Goal: Task Accomplishment & Management: Complete application form

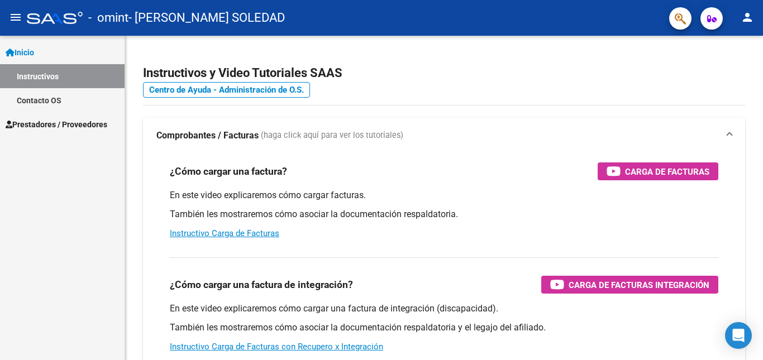
click at [75, 123] on span "Prestadores / Proveedores" at bounding box center [57, 124] width 102 height 12
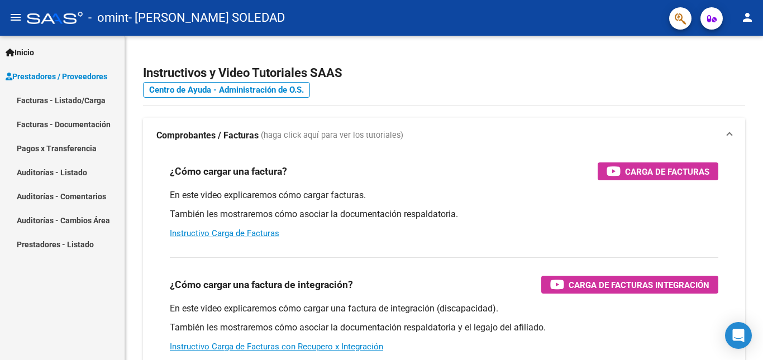
click at [90, 150] on link "Pagos x Transferencia" at bounding box center [62, 148] width 124 height 24
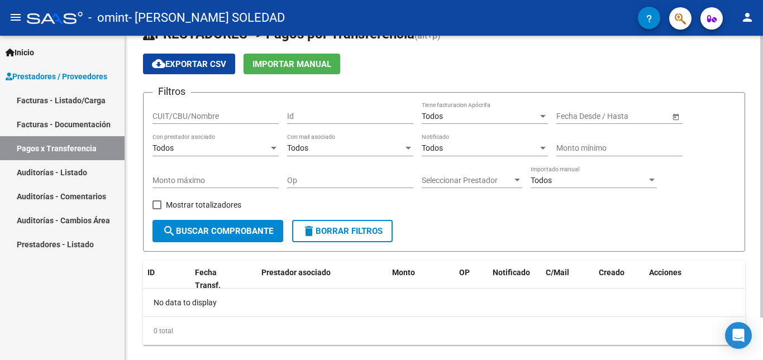
scroll to position [49, 0]
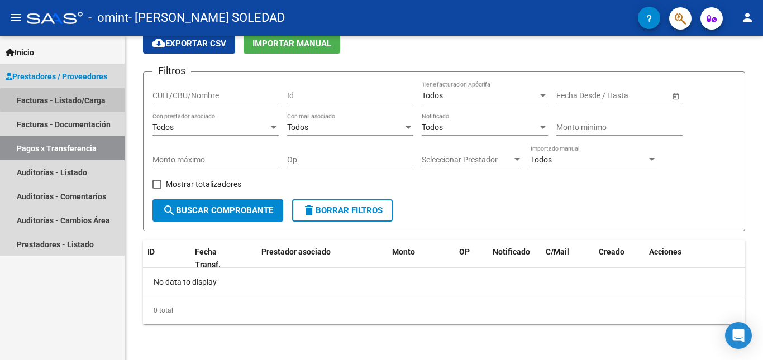
click at [92, 100] on link "Facturas - Listado/Carga" at bounding box center [62, 100] width 124 height 24
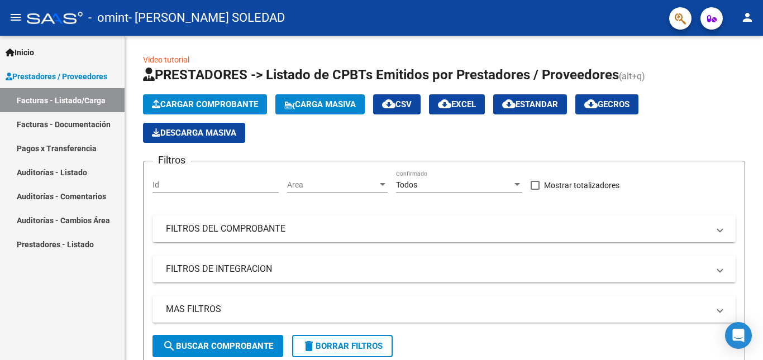
click at [100, 127] on link "Facturas - Documentación" at bounding box center [62, 124] width 124 height 24
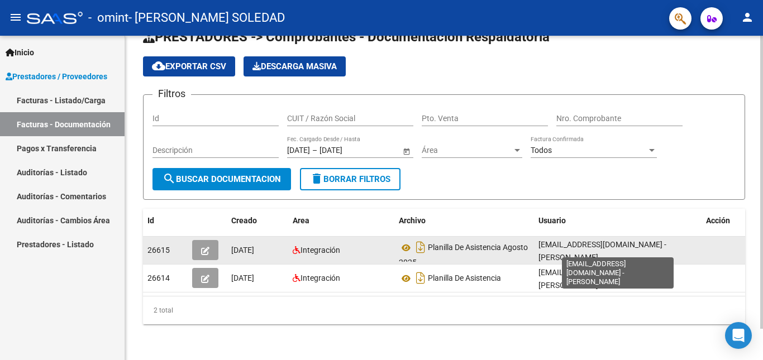
scroll to position [2, 0]
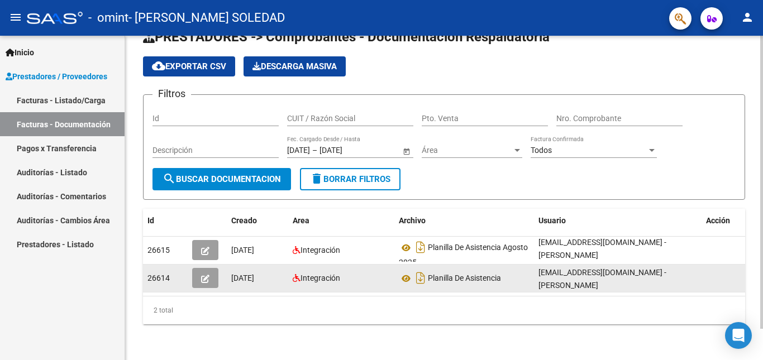
click at [204, 275] on icon "button" at bounding box center [205, 279] width 8 height 8
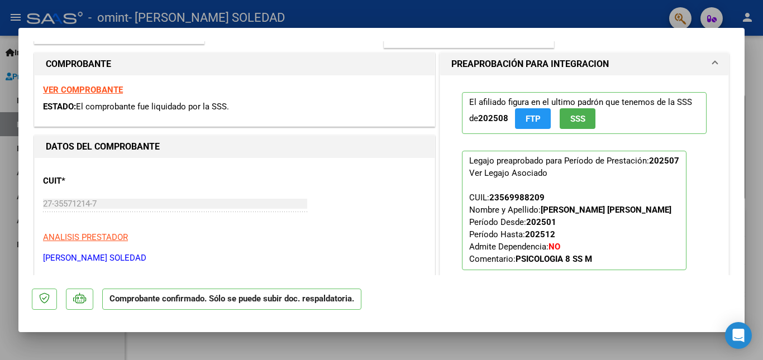
scroll to position [0, 0]
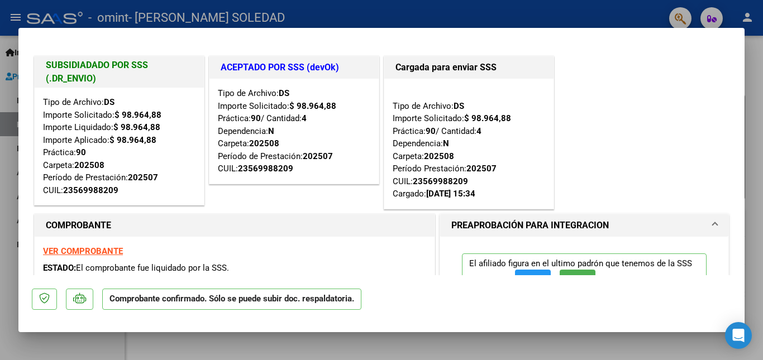
click at [750, 94] on div at bounding box center [381, 180] width 763 height 360
type input "$ 0,00"
